Goal: Task Accomplishment & Management: Manage account settings

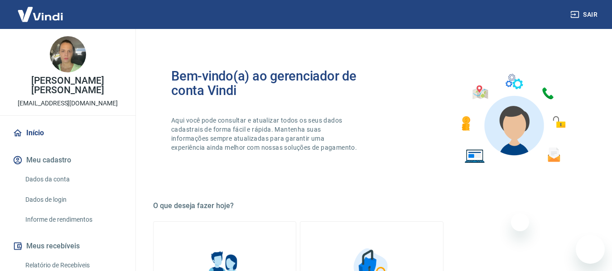
scroll to position [472, 0]
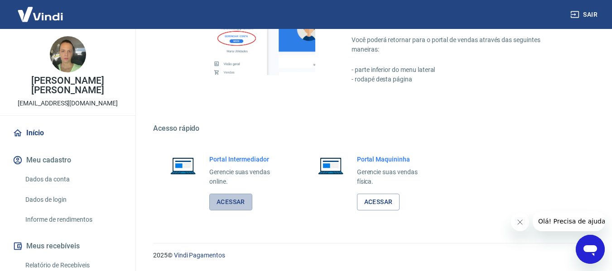
click at [245, 206] on link "Acessar" at bounding box center [230, 202] width 43 height 17
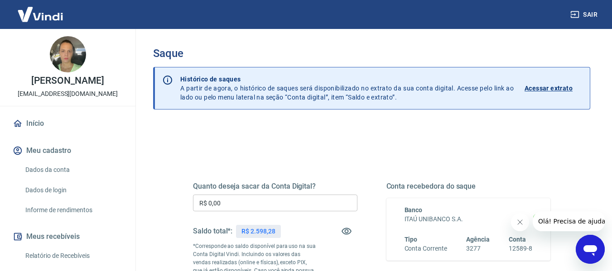
click at [283, 205] on input "R$ 0,00" at bounding box center [275, 203] width 164 height 17
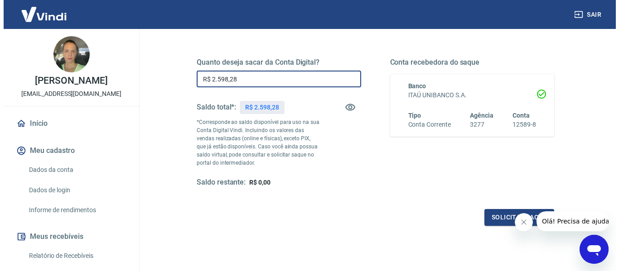
scroll to position [185, 0]
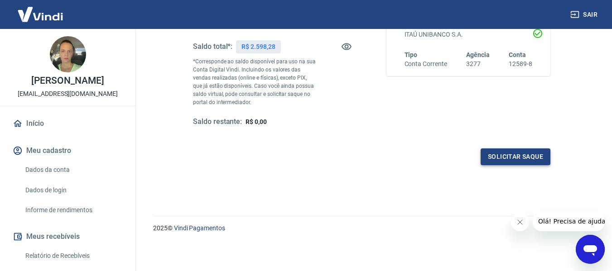
type input "R$ 2.598,28"
click at [490, 158] on button "Solicitar saque" at bounding box center [516, 157] width 70 height 17
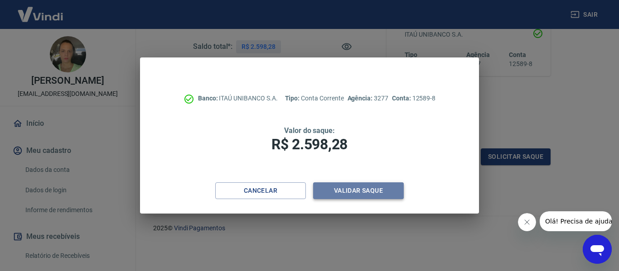
click at [354, 190] on button "Validar saque" at bounding box center [358, 191] width 91 height 17
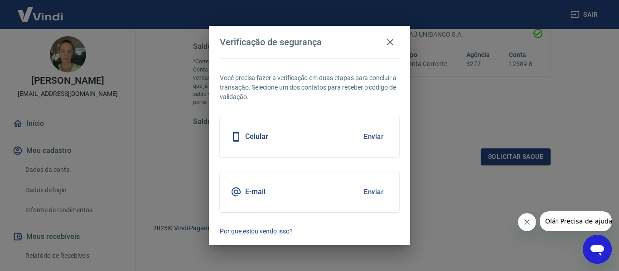
click at [375, 139] on button "Enviar" at bounding box center [373, 136] width 29 height 19
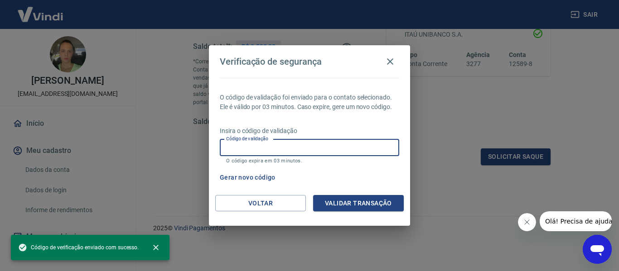
click at [358, 150] on input "Código de validação" at bounding box center [309, 148] width 179 height 17
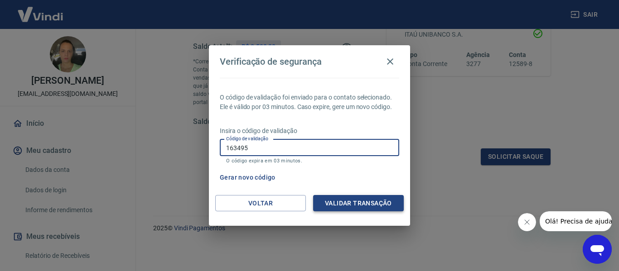
type input "163495"
click at [356, 205] on button "Validar transação" at bounding box center [358, 203] width 91 height 17
